Goal: Information Seeking & Learning: Learn about a topic

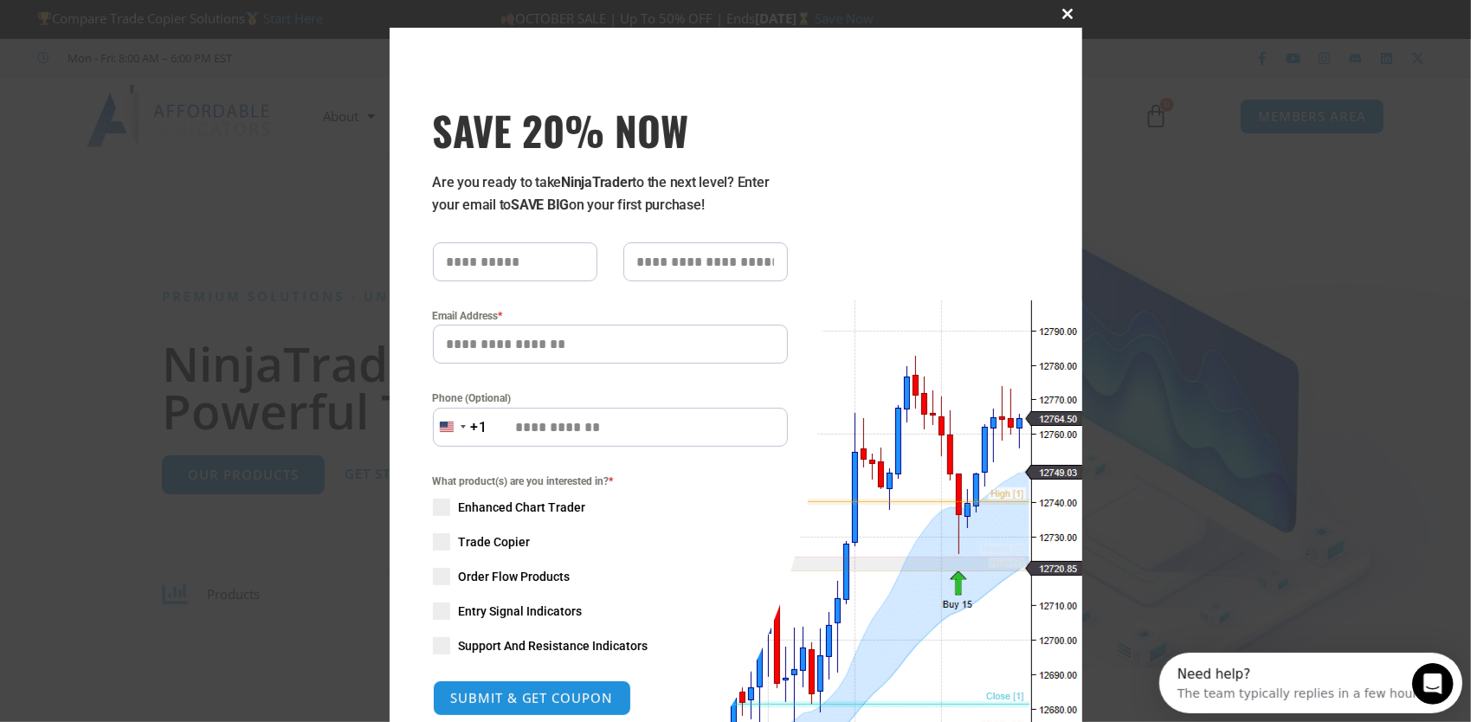
click at [1058, 14] on span "SAVE 20% NOW popup" at bounding box center [1069, 14] width 28 height 10
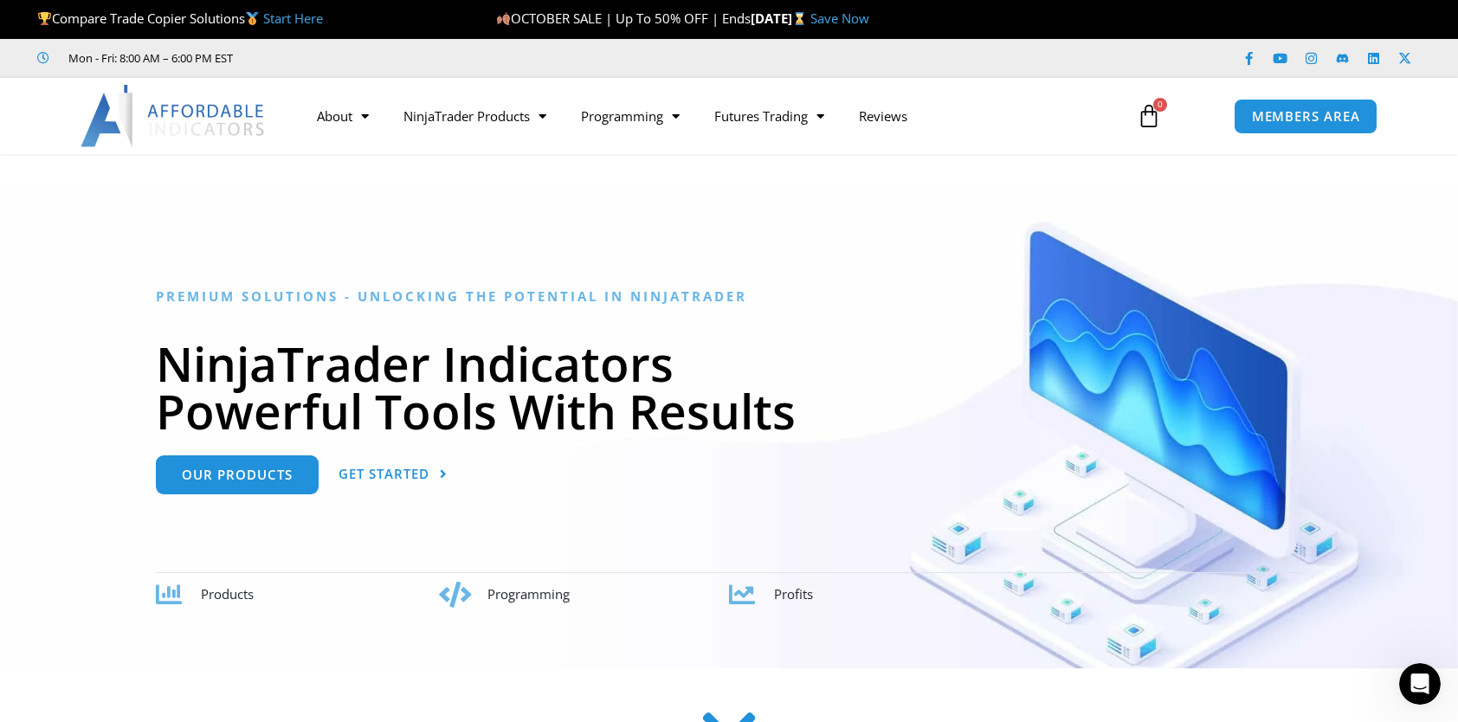
click at [1027, 139] on div "About Contact Us Premium Support Team Partners NinjaTrader NinjaTrader FAQ Ninj…" at bounding box center [729, 116] width 1386 height 76
drag, startPoint x: 1332, startPoint y: 0, endPoint x: 925, endPoint y: 345, distance: 533.4
click at [932, 342] on div "NinjaTrader Indicators Powerful Tools With Results" at bounding box center [730, 380] width 1148 height 116
click at [806, 113] on link "Futures Trading" at bounding box center [769, 116] width 145 height 40
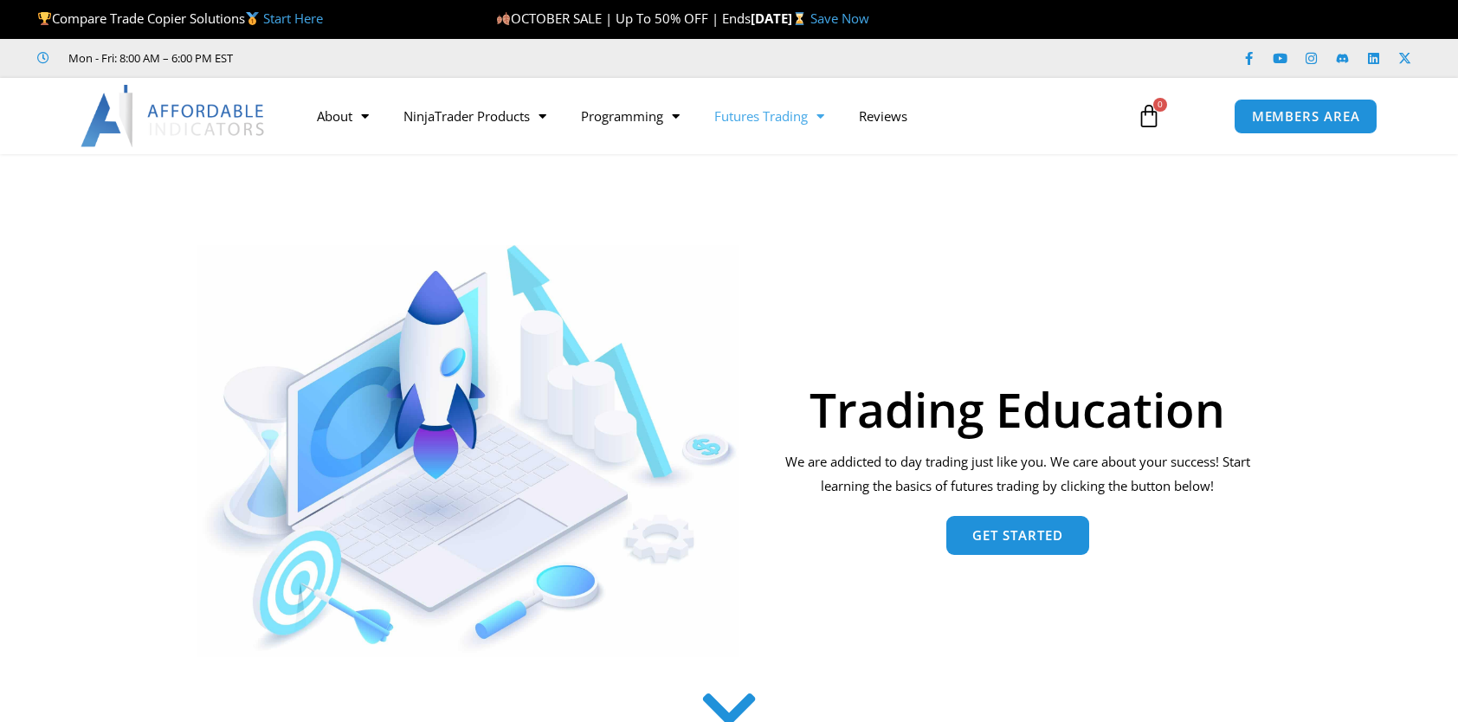
click at [760, 116] on link "Futures Trading" at bounding box center [769, 116] width 145 height 40
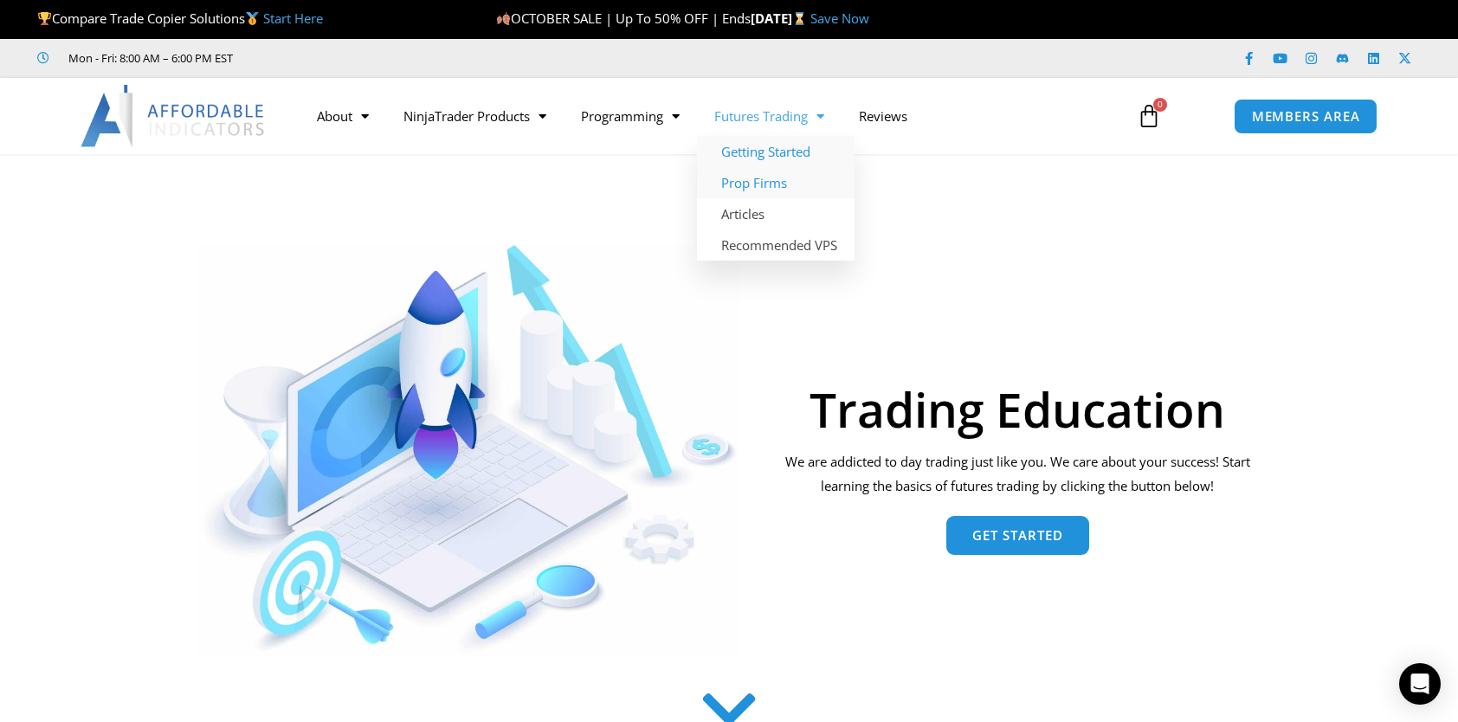
click at [783, 177] on link "Prop Firms" at bounding box center [776, 182] width 158 height 31
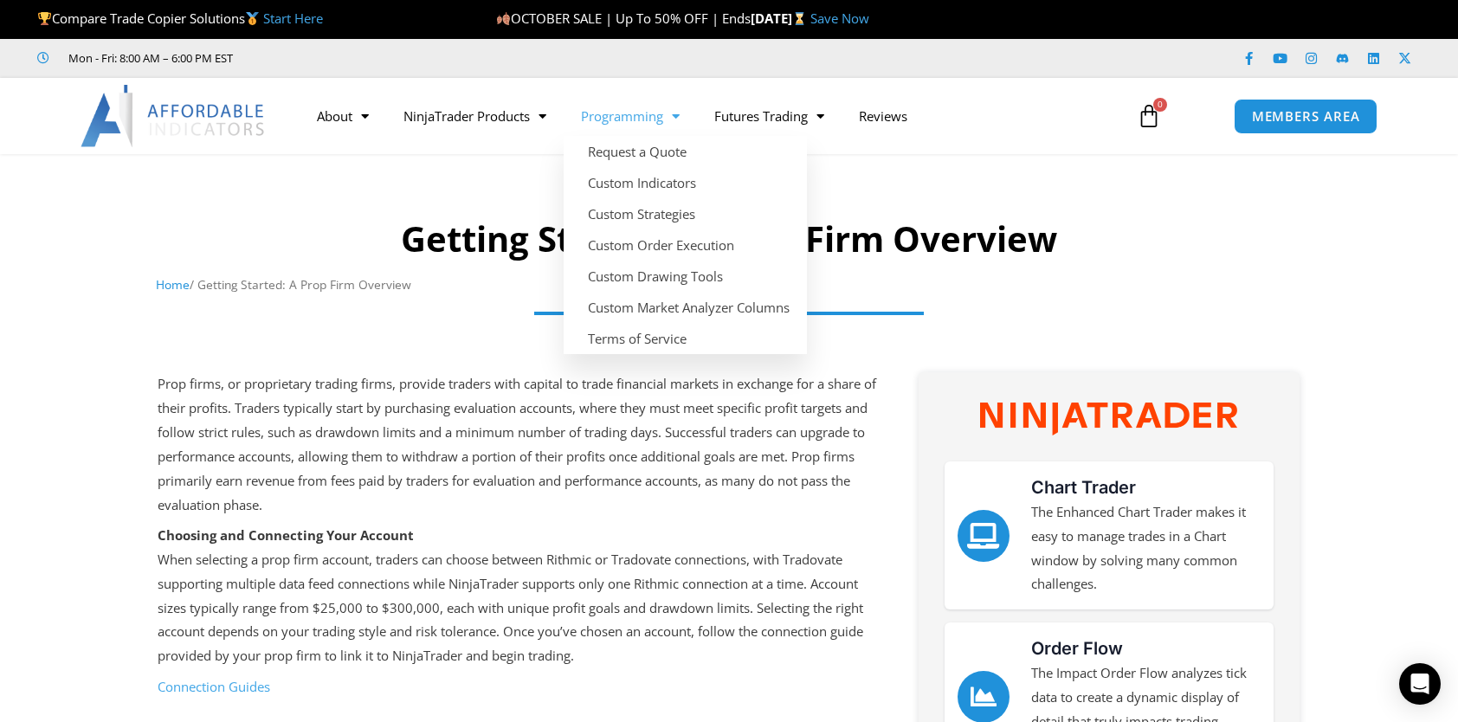
click at [383, 199] on div at bounding box center [729, 235] width 1458 height 145
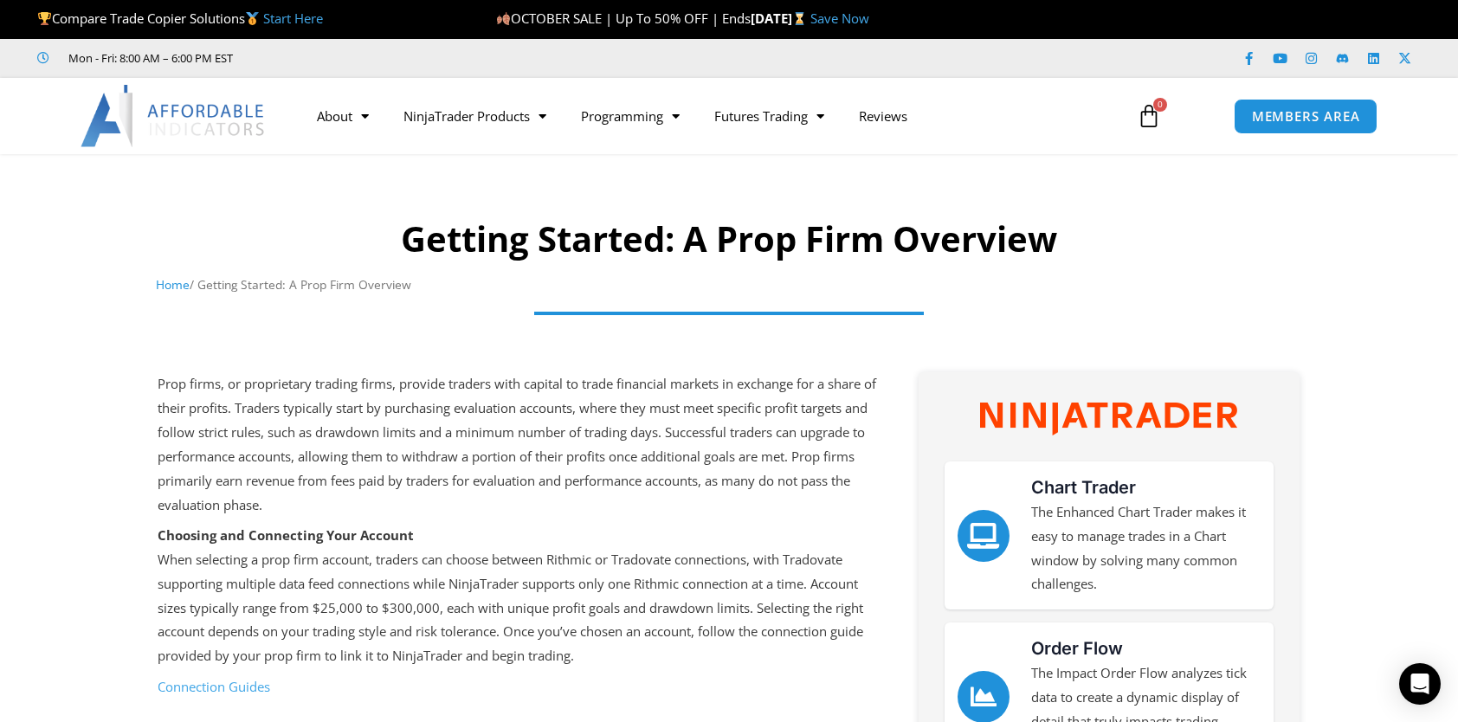
click at [132, 110] on img at bounding box center [174, 116] width 186 height 62
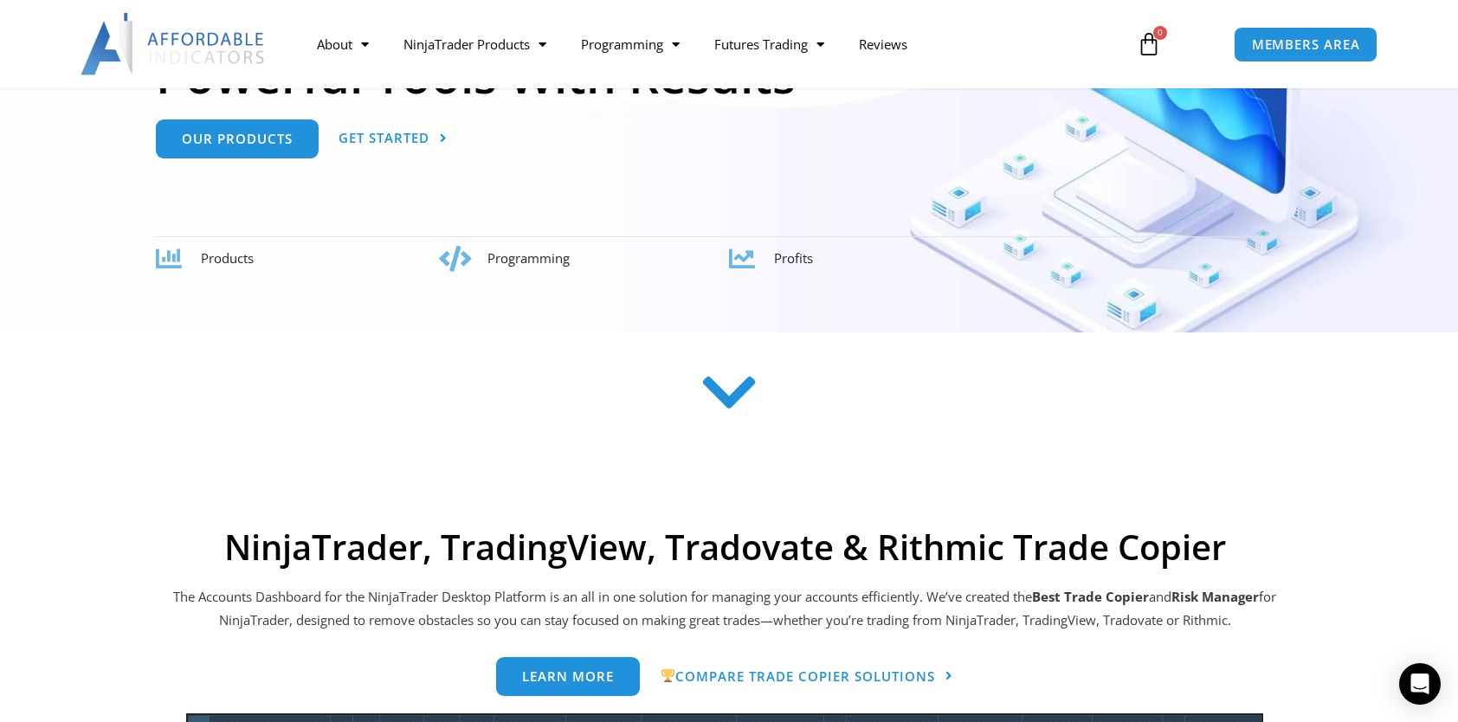
scroll to position [346, 0]
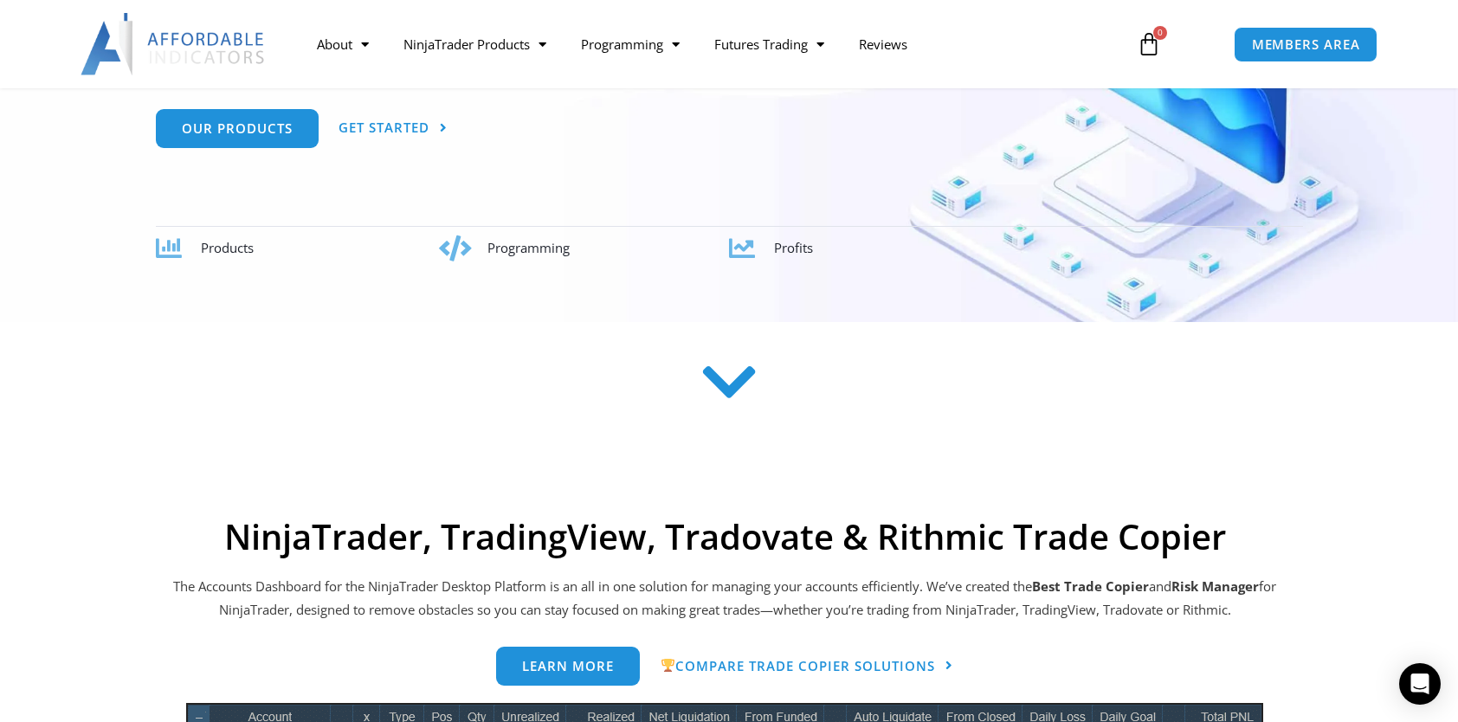
click at [740, 385] on icon at bounding box center [729, 382] width 61 height 61
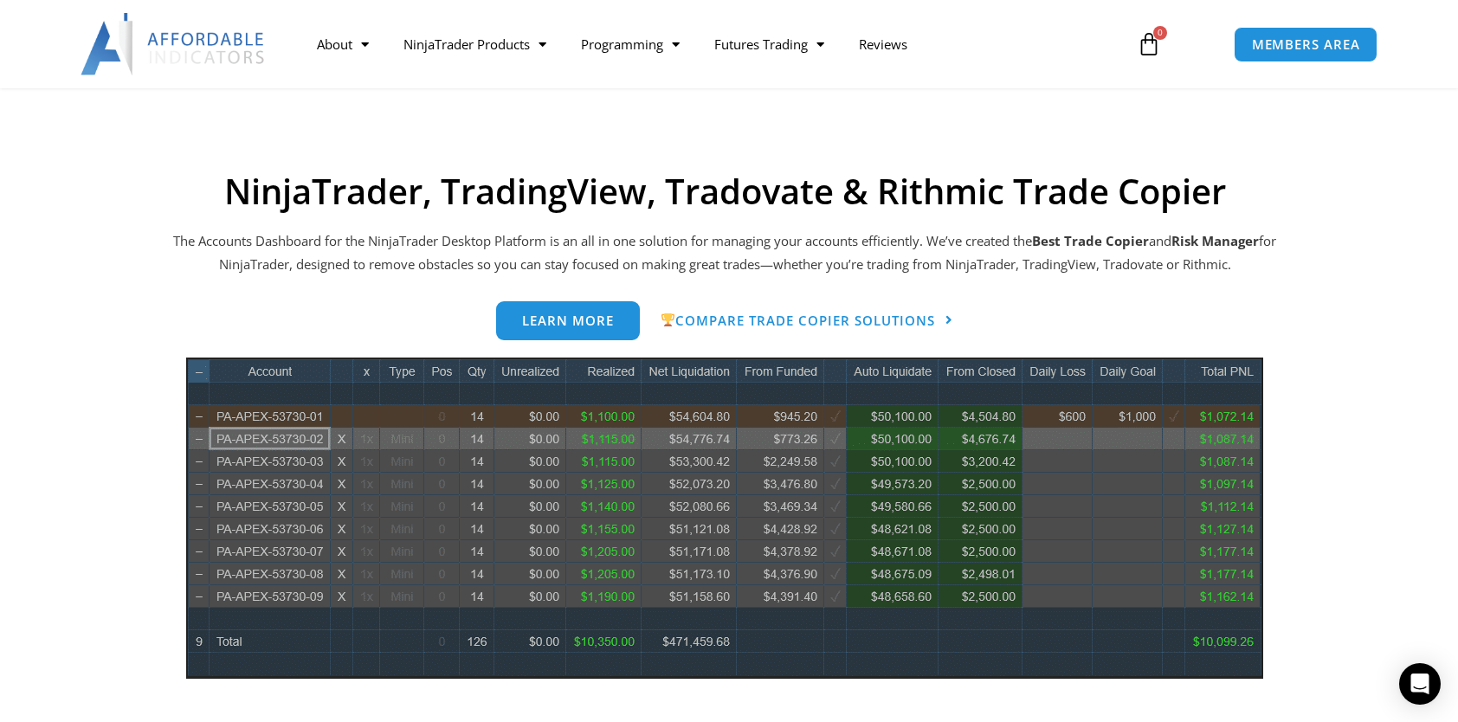
scroll to position [697, 0]
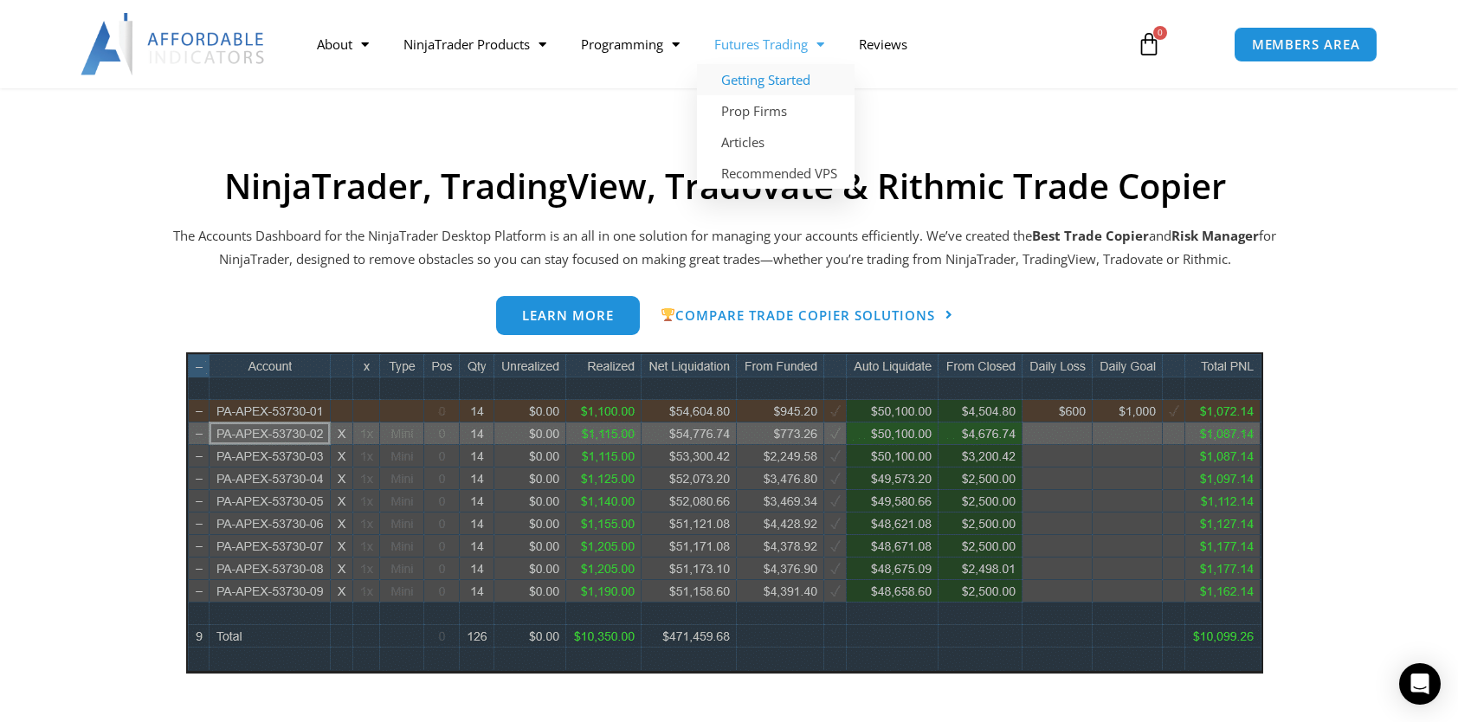
click at [810, 82] on link "Getting Started" at bounding box center [776, 79] width 158 height 31
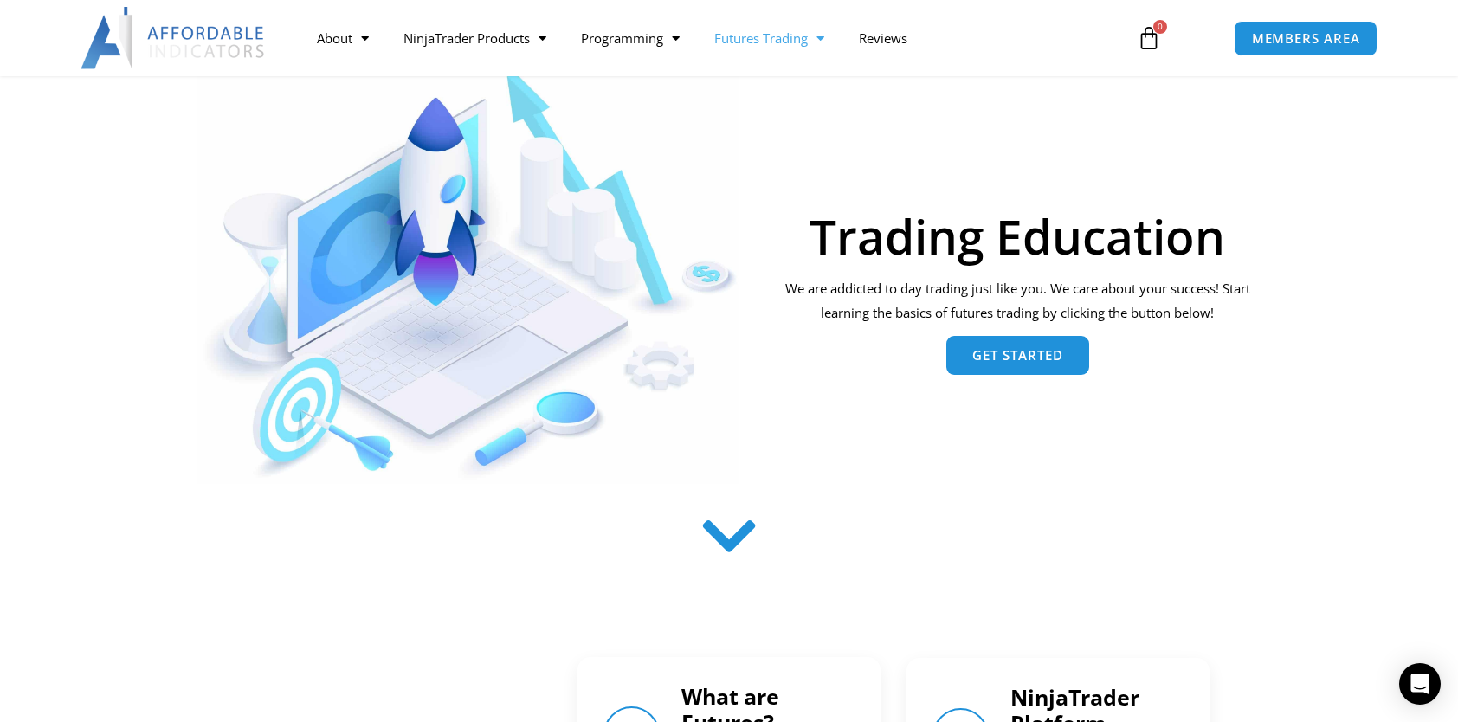
click at [1004, 359] on span "Get Started" at bounding box center [1018, 355] width 91 height 13
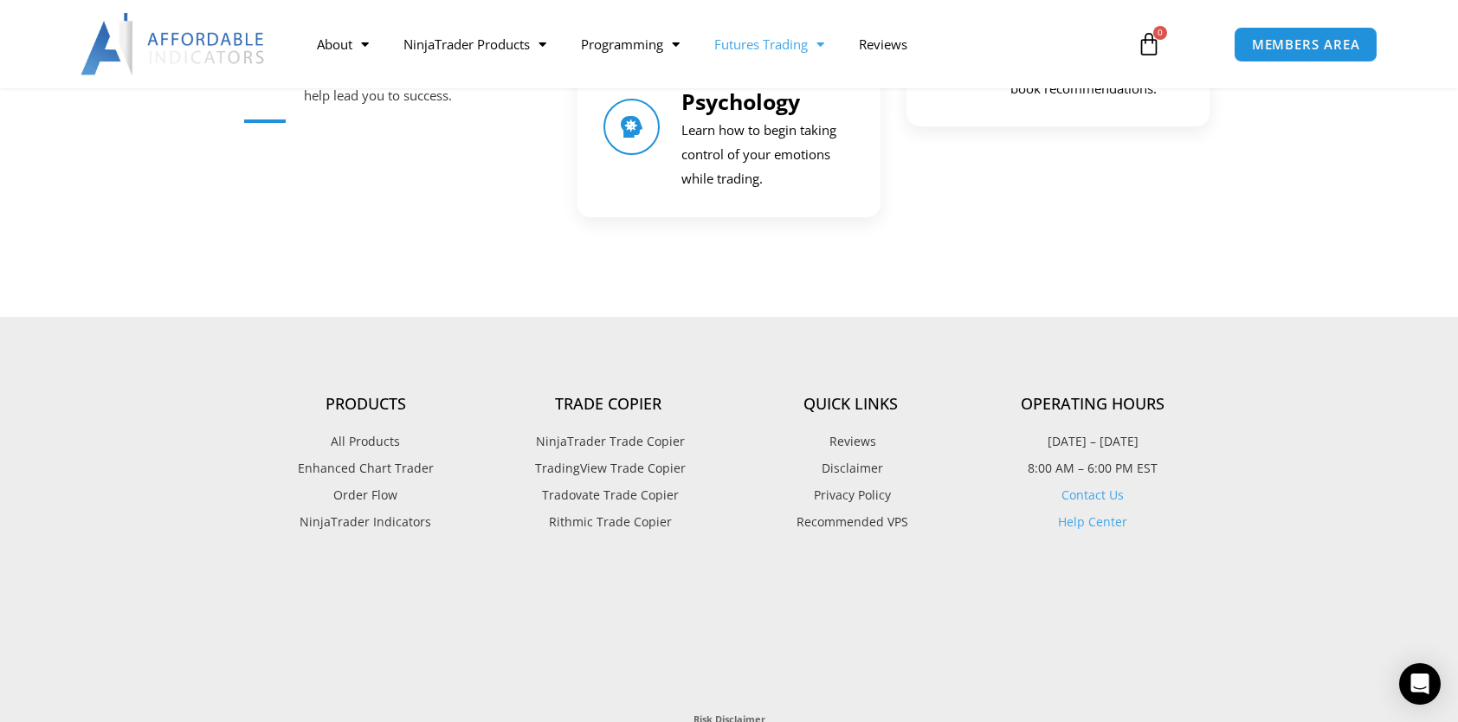
scroll to position [2497, 0]
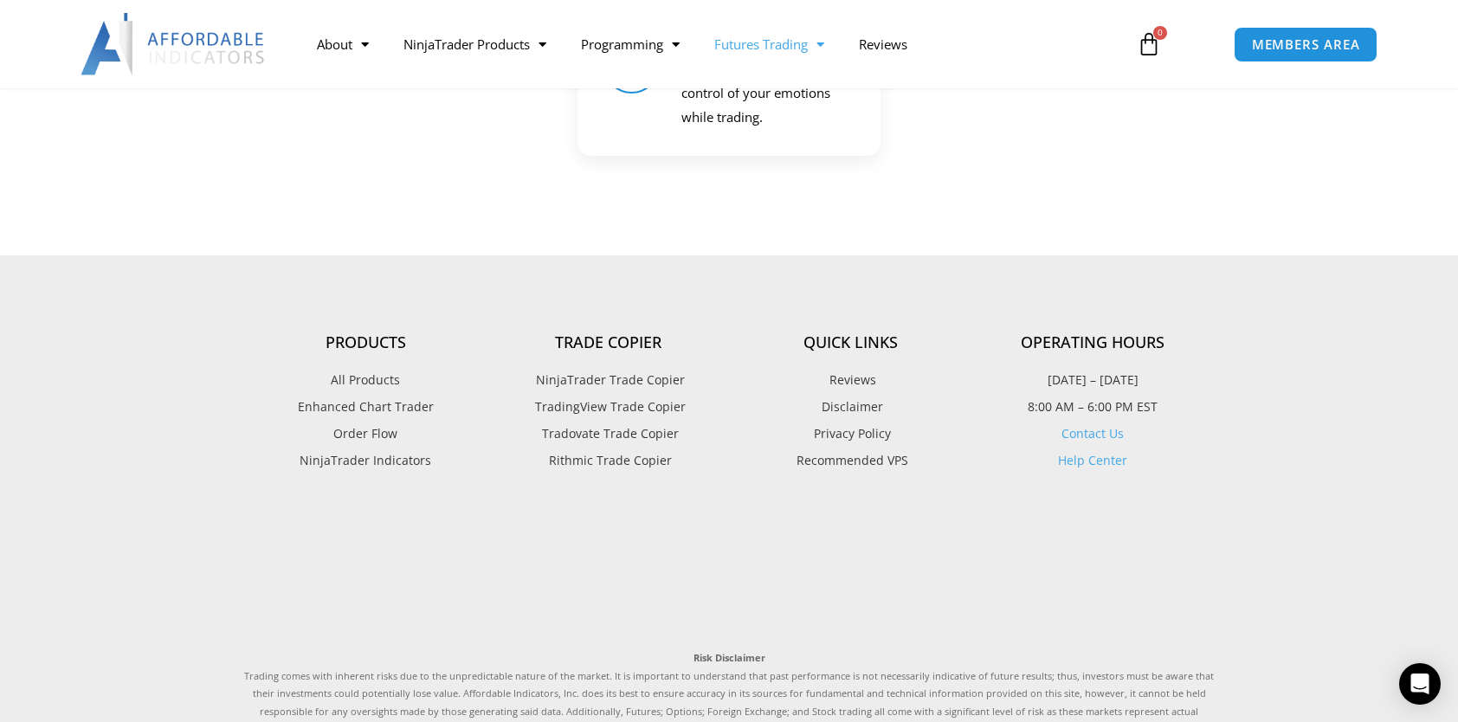
click at [617, 431] on span "Tradovate Trade Copier" at bounding box center [608, 434] width 141 height 23
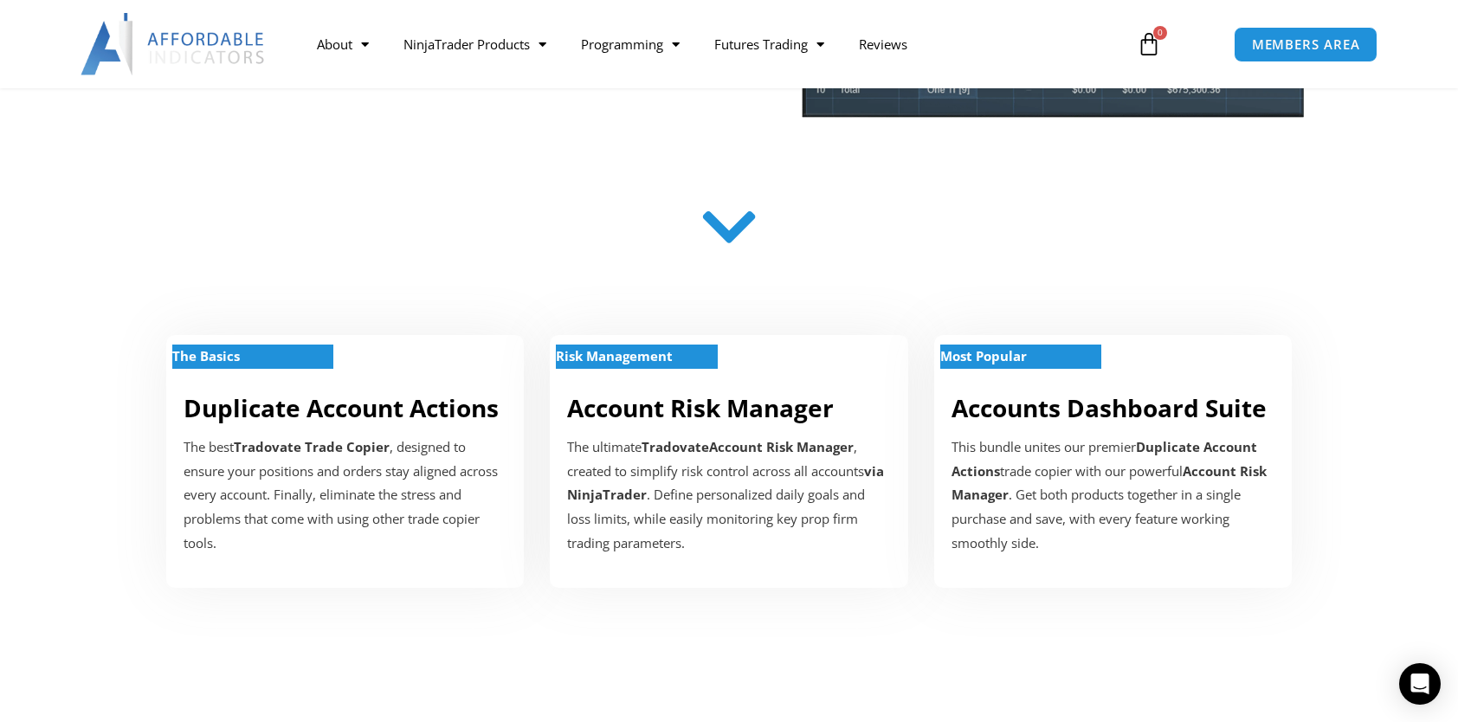
scroll to position [433, 0]
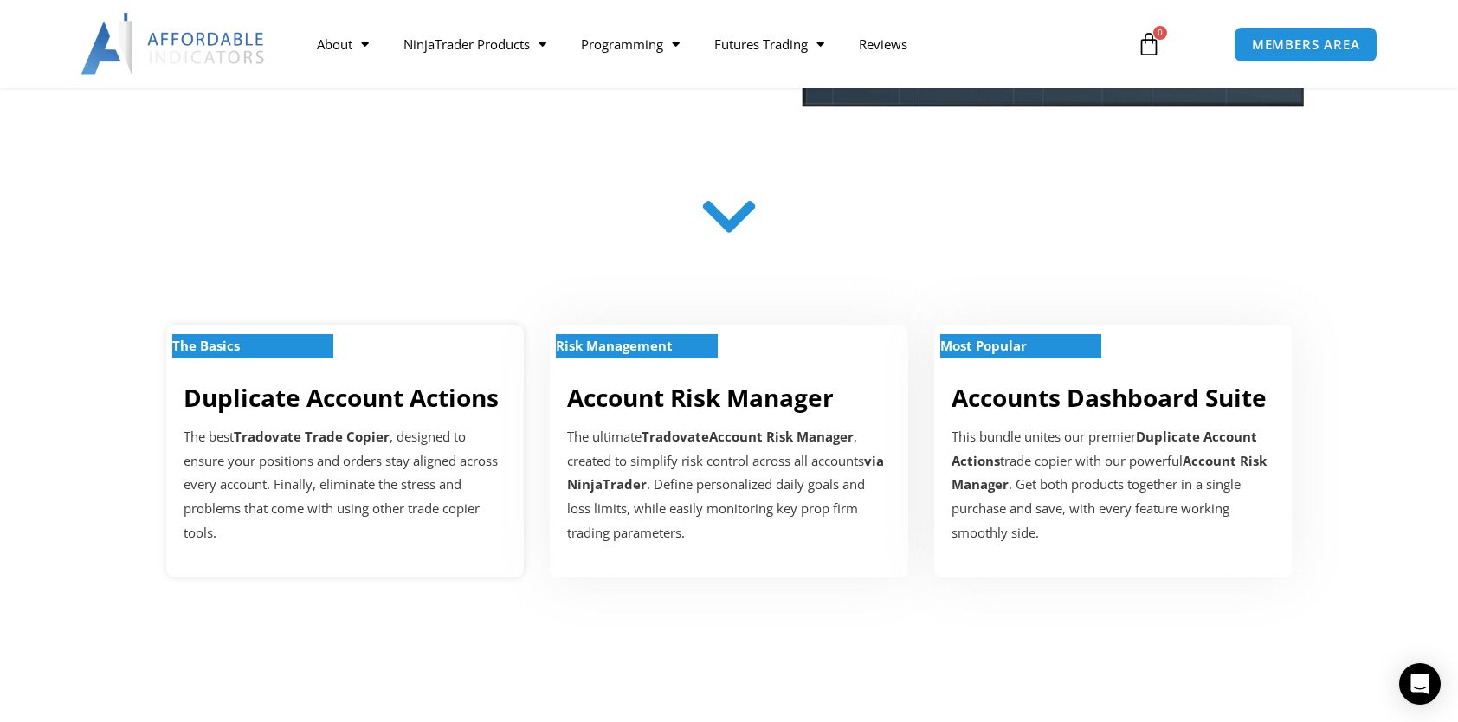
click at [251, 342] on p "The Basics" at bounding box center [252, 346] width 161 height 24
